Goal: Information Seeking & Learning: Find specific fact

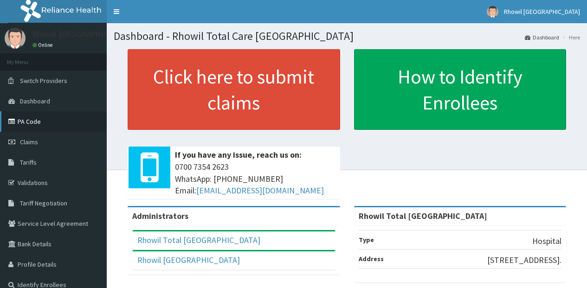
click at [49, 121] on link "PA Code" at bounding box center [53, 121] width 107 height 20
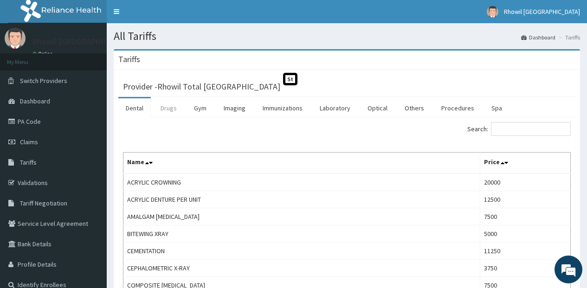
click at [180, 107] on link "Drugs" at bounding box center [168, 107] width 31 height 19
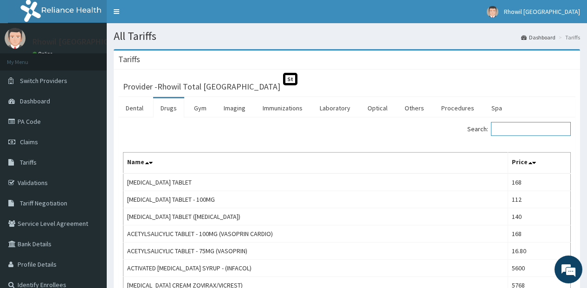
click at [520, 128] on input "Search:" at bounding box center [531, 129] width 80 height 14
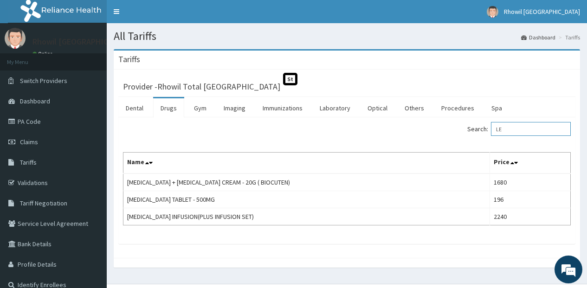
type input "L"
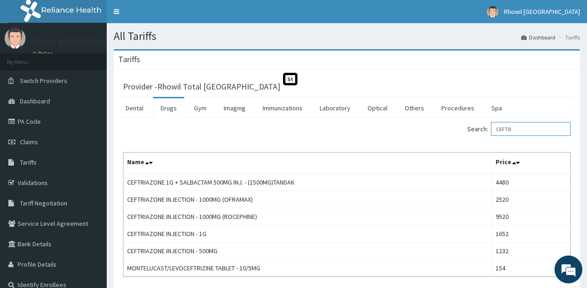
type input "CEFTR"
click at [283, 79] on span "St" at bounding box center [290, 79] width 14 height 13
click at [43, 96] on link "Dashboard" at bounding box center [53, 101] width 107 height 20
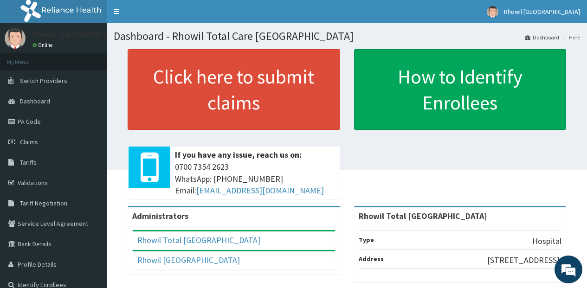
click at [64, 9] on img at bounding box center [65, 11] width 115 height 23
